Goal: Task Accomplishment & Management: Manage account settings

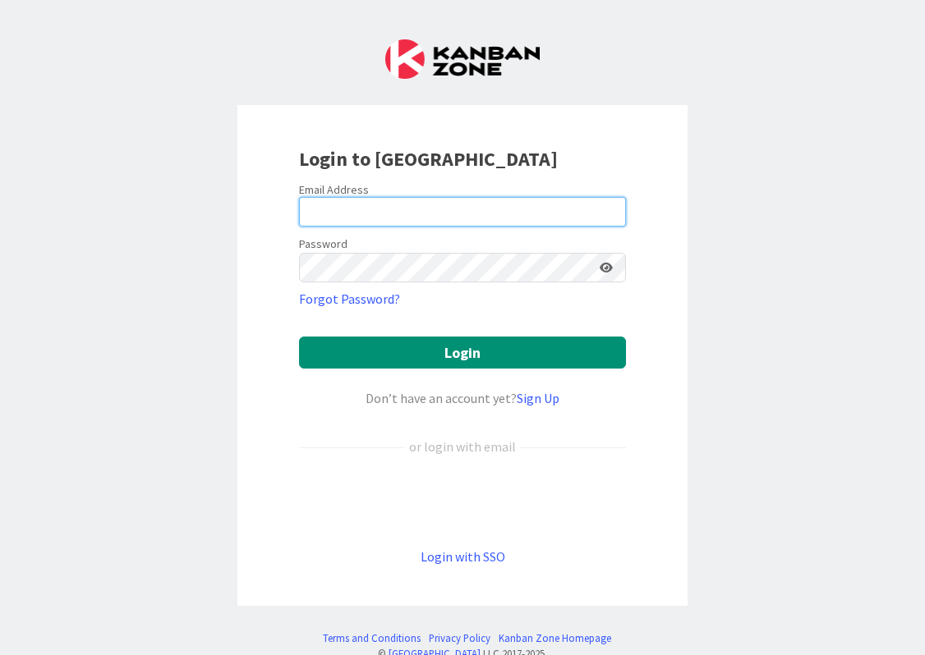
click at [428, 216] on input "email" at bounding box center [462, 212] width 327 height 30
type input "jimmy@hollandlawfirm.com"
click at [299, 337] on button "Login" at bounding box center [462, 353] width 327 height 32
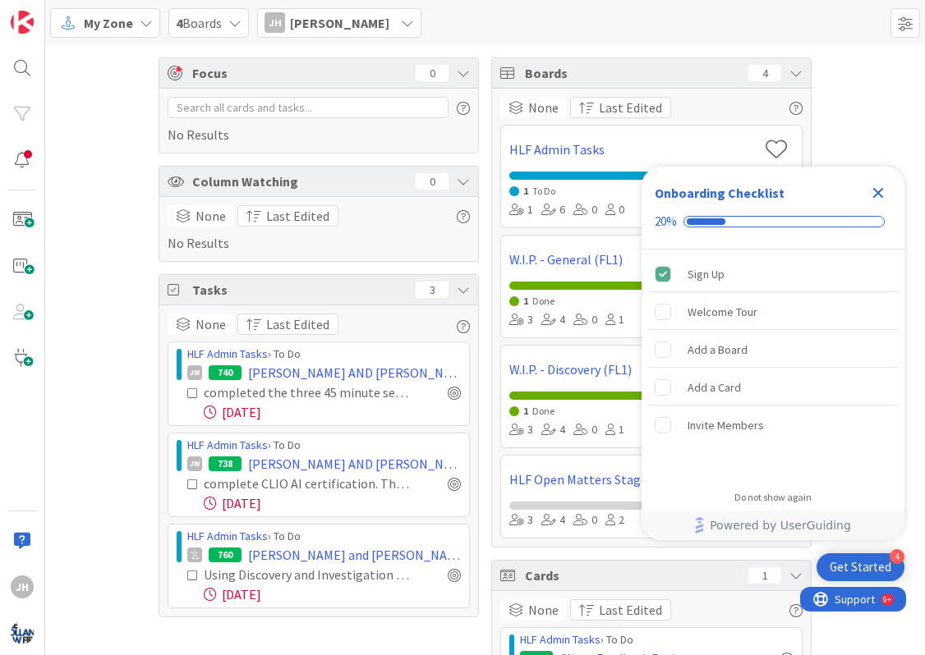
click at [878, 186] on icon "Close Checklist" at bounding box center [878, 193] width 20 height 20
